Goal: Transaction & Acquisition: Purchase product/service

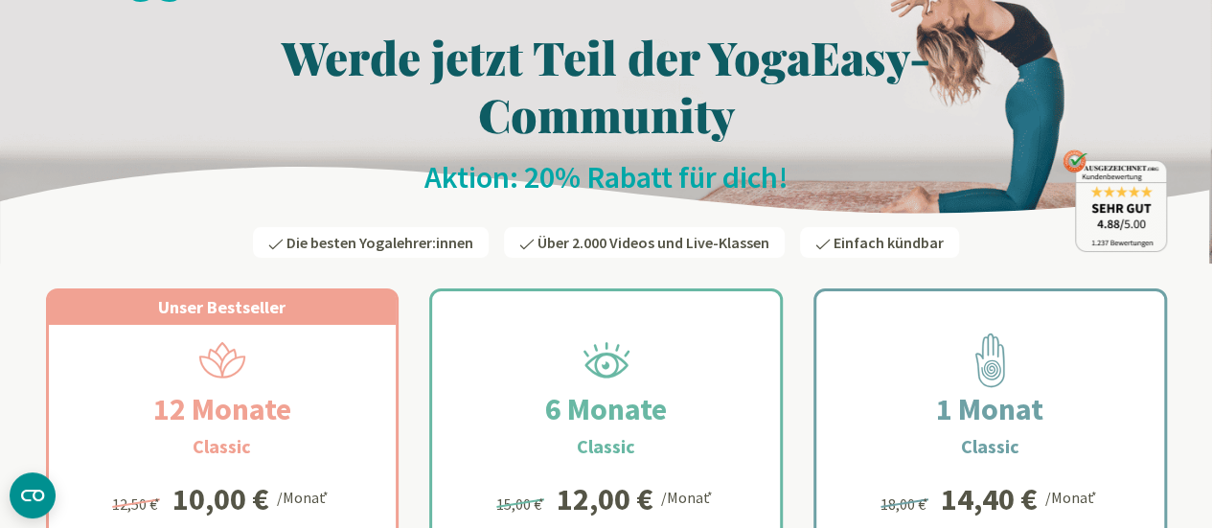
scroll to position [153, 0]
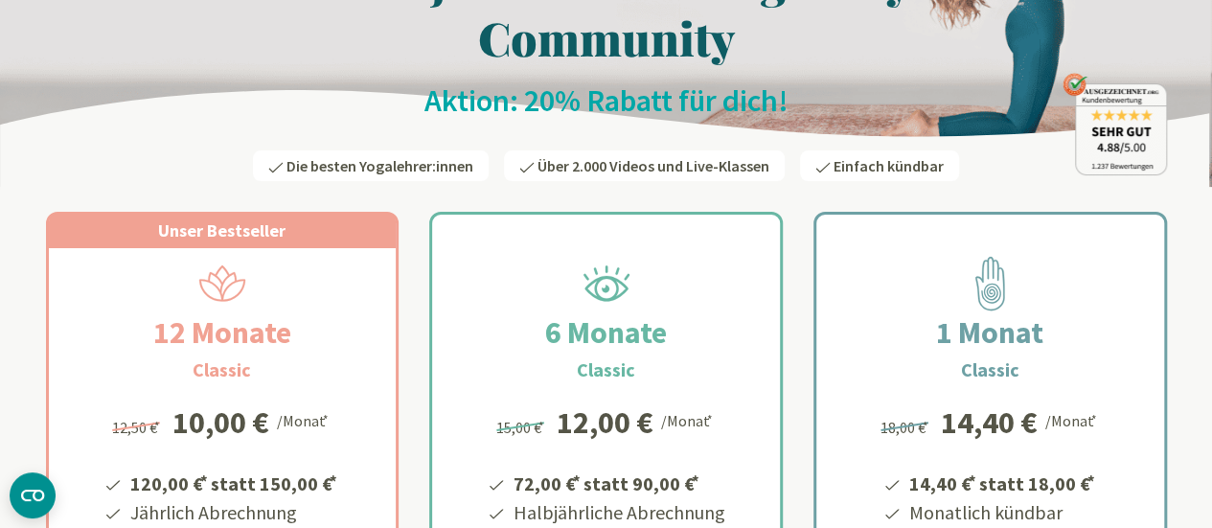
click at [249, 436] on div "10,00 €" at bounding box center [220, 422] width 97 height 31
click at [217, 261] on icon at bounding box center [222, 283] width 54 height 54
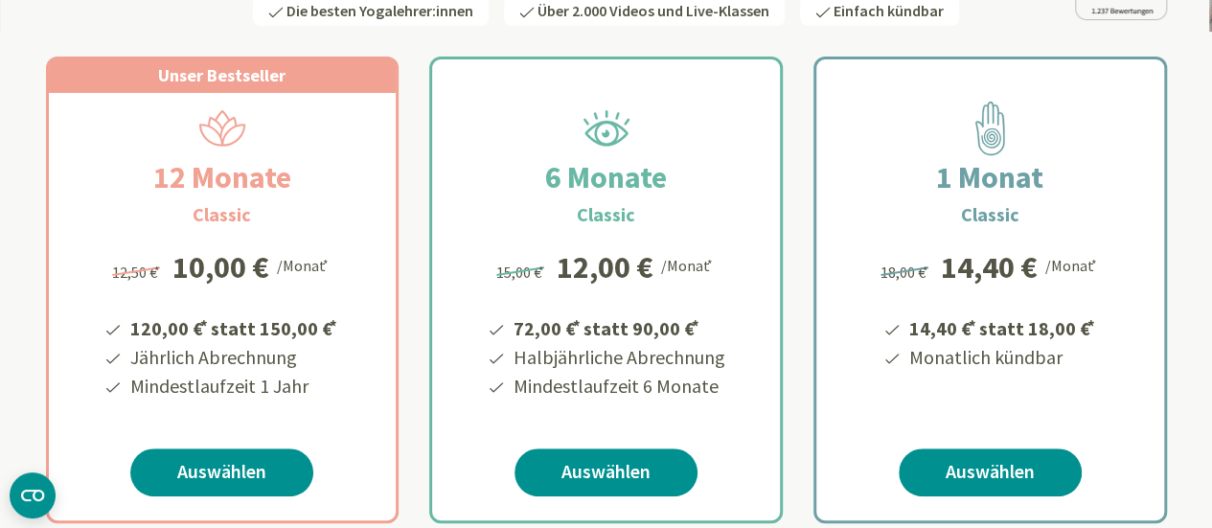
scroll to position [345, 0]
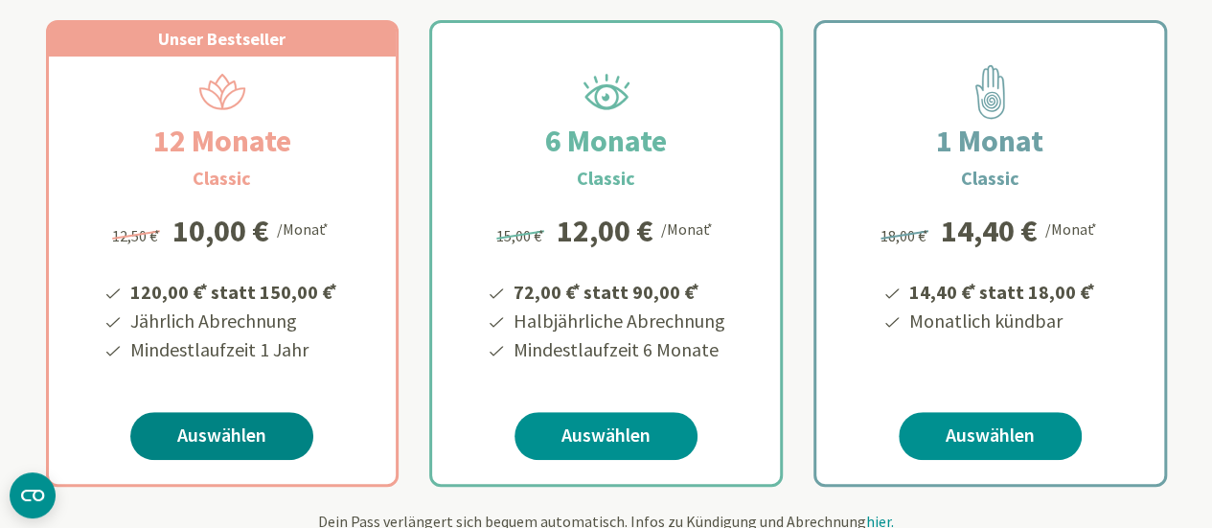
click at [211, 434] on link "Auswählen" at bounding box center [221, 436] width 183 height 48
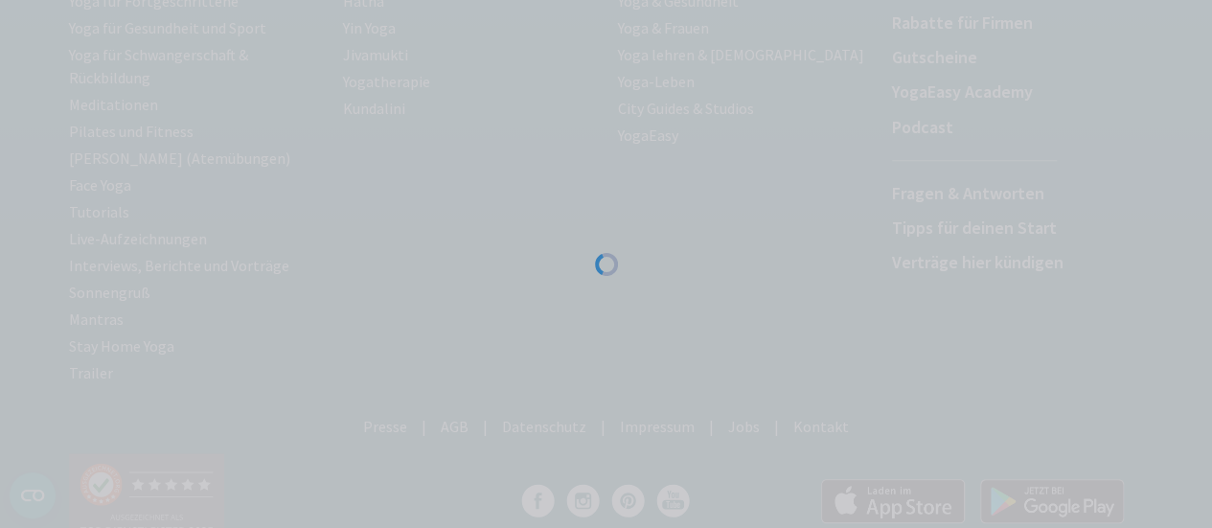
scroll to position [506, 0]
